Goal: Information Seeking & Learning: Find specific fact

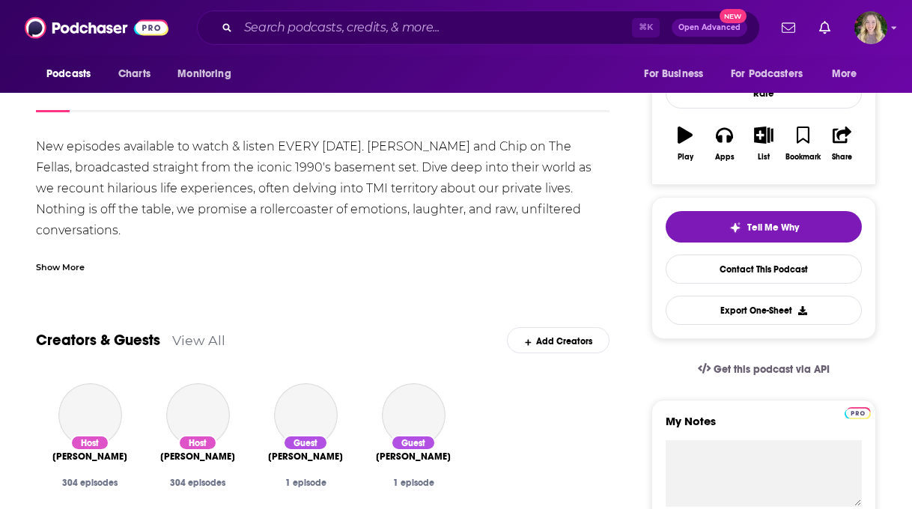
scroll to position [106, 0]
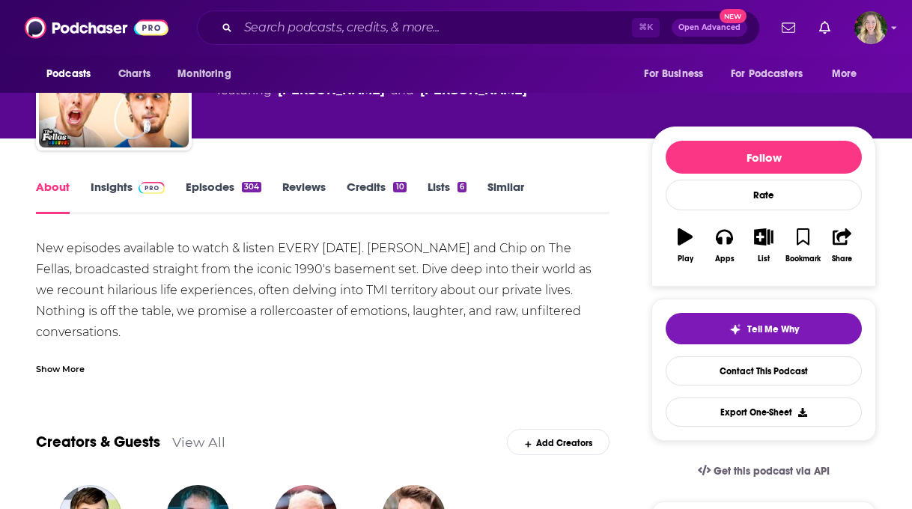
click at [120, 185] on link "Insights" at bounding box center [128, 197] width 74 height 34
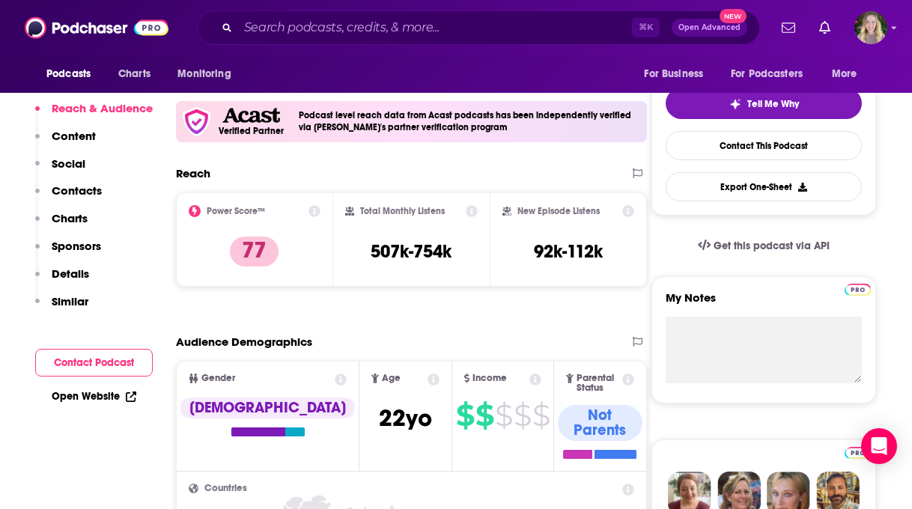
scroll to position [248, 0]
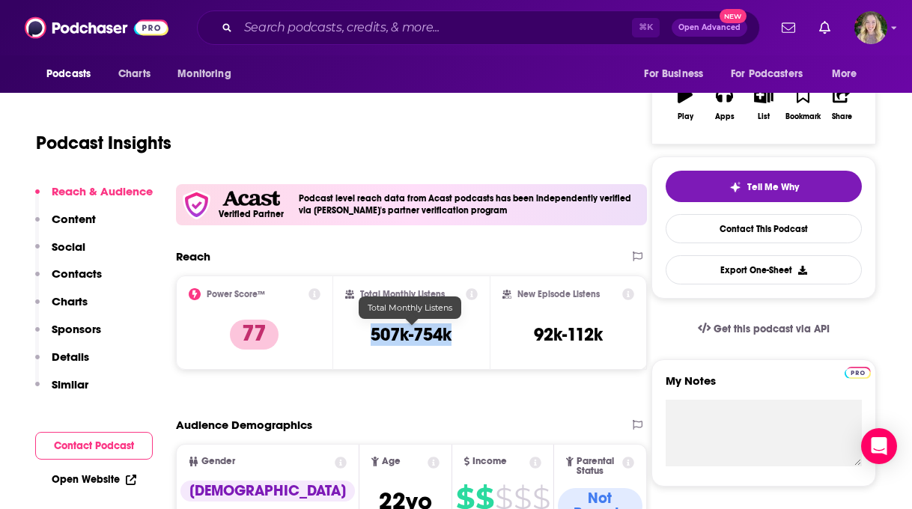
drag, startPoint x: 357, startPoint y: 334, endPoint x: 458, endPoint y: 334, distance: 101.1
click at [458, 334] on div "Total Monthly Listens 507k-754k" at bounding box center [411, 322] width 133 height 69
copy h3 "507k-754k"
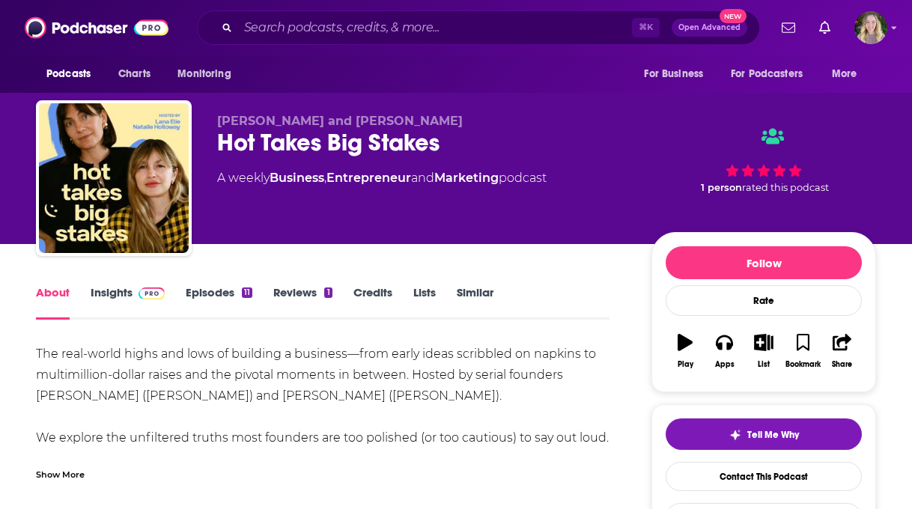
click at [130, 297] on link "Insights" at bounding box center [128, 302] width 74 height 34
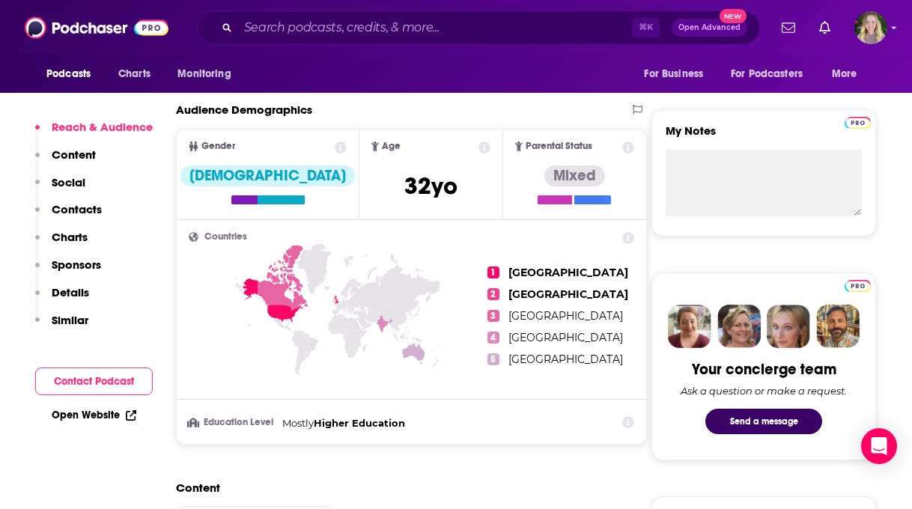
scroll to position [569, 0]
